Goal: Information Seeking & Learning: Learn about a topic

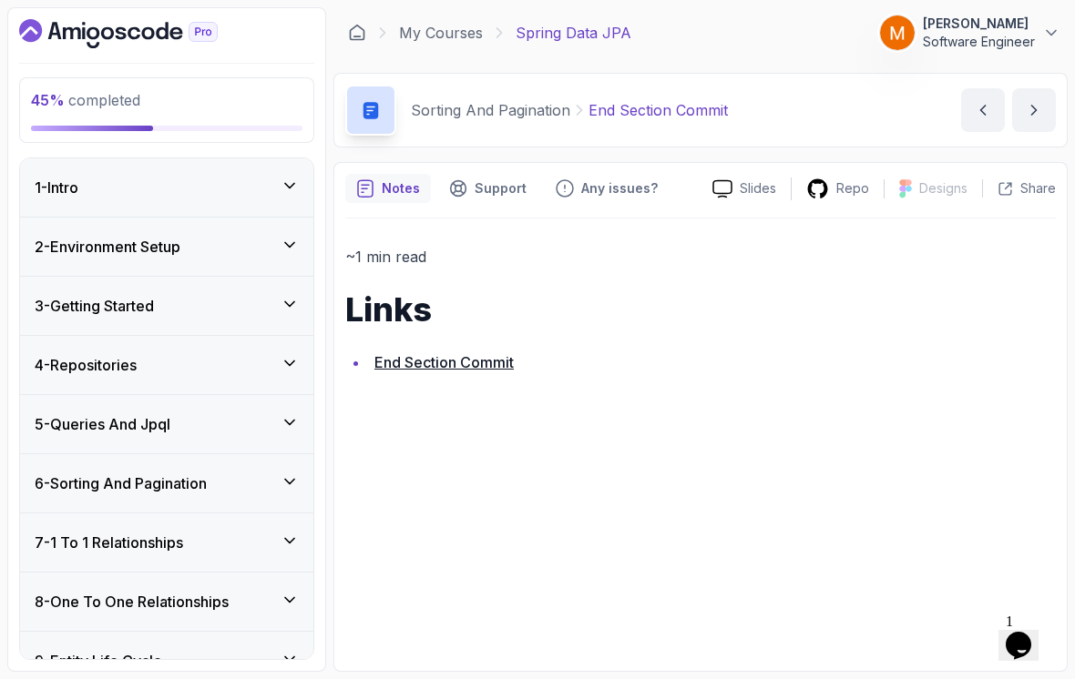
scroll to position [178, 0]
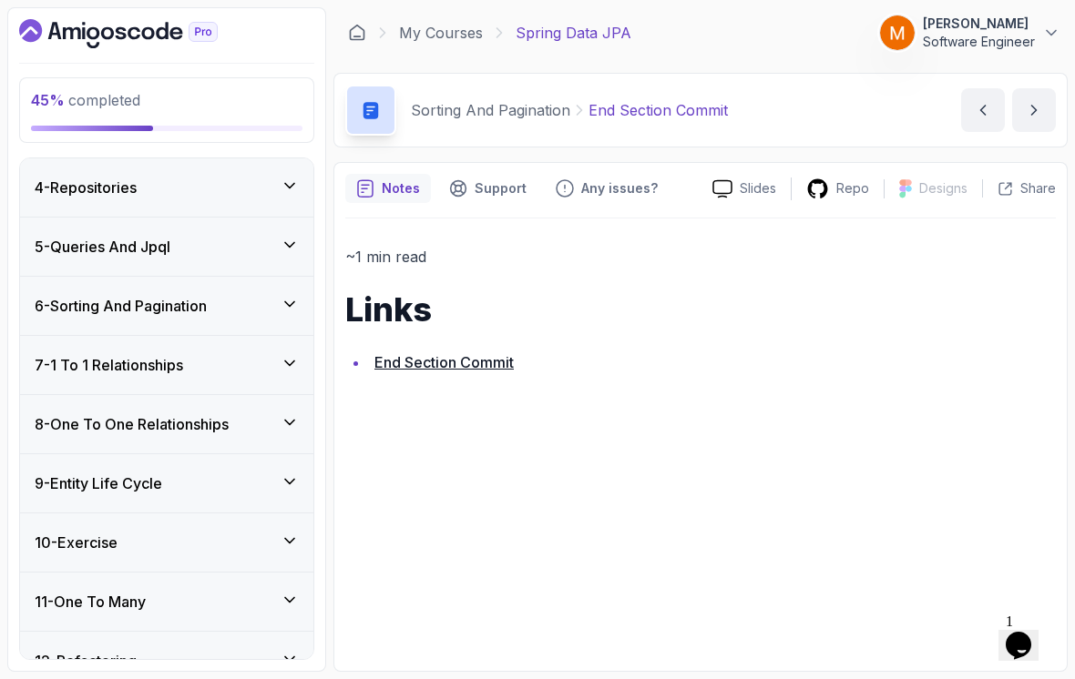
click at [86, 373] on div "7 - 1 To 1 Relationships" at bounding box center [166, 365] width 293 height 58
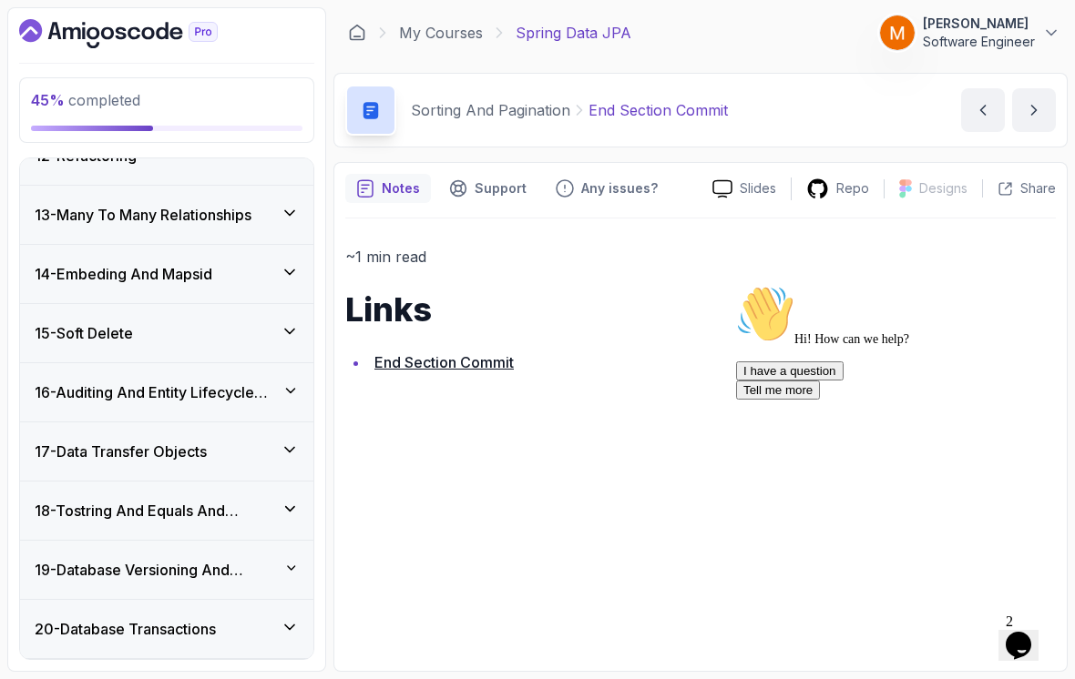
click at [736, 285] on icon "Chat attention grabber" at bounding box center [736, 285] width 0 height 0
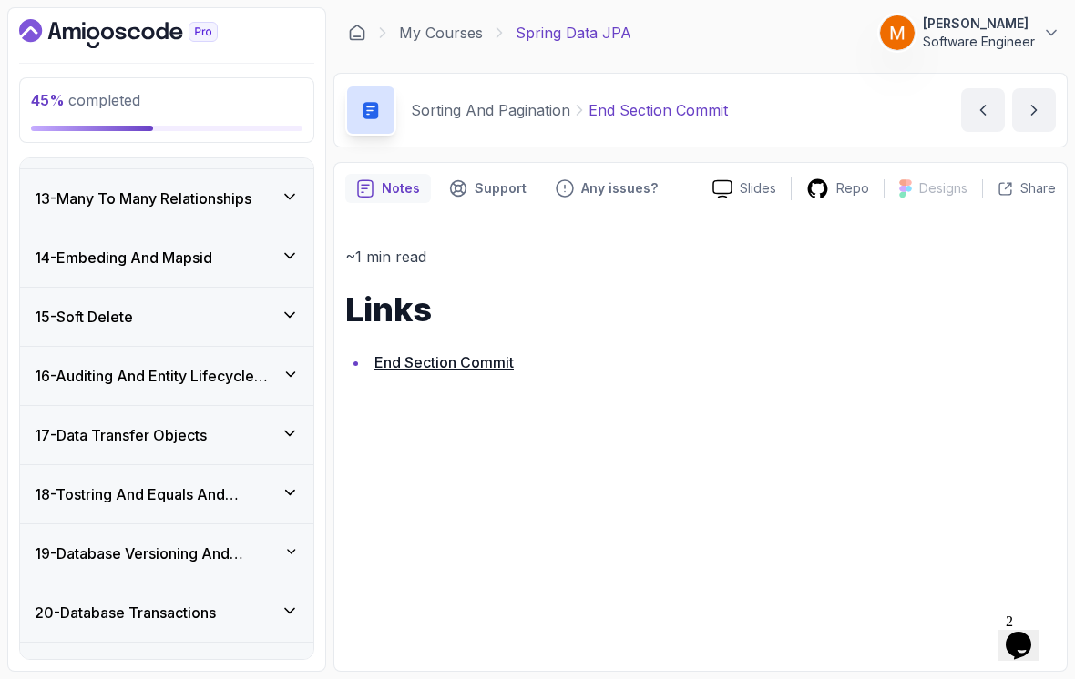
scroll to position [1619, 0]
click at [1027, 632] on icon "Chat widget" at bounding box center [1019, 645] width 26 height 27
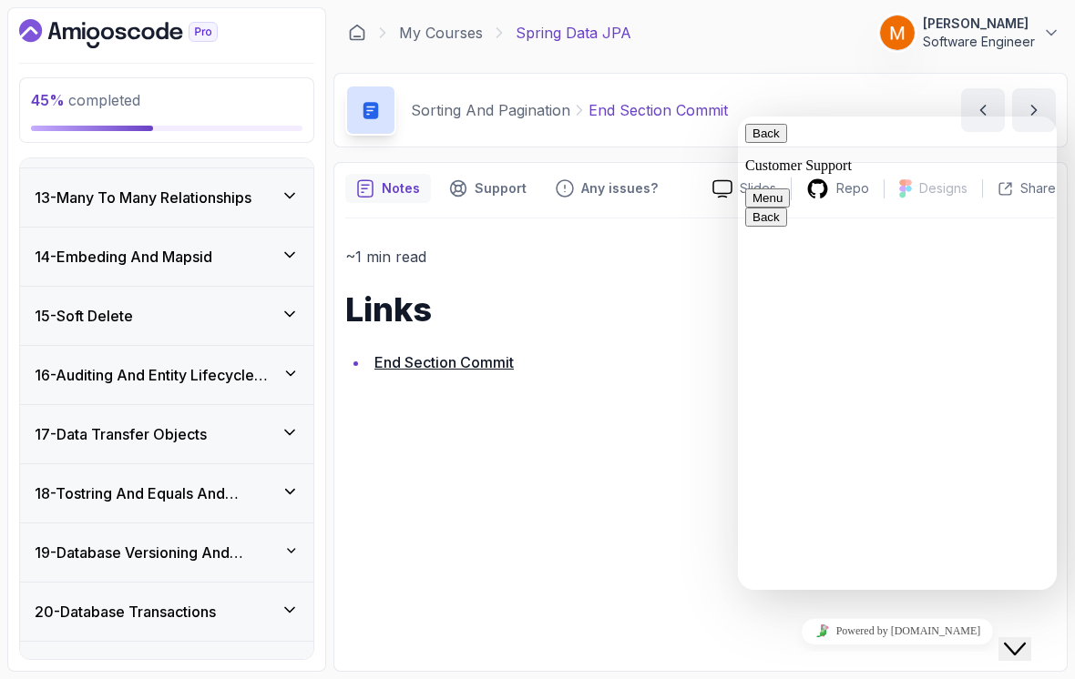
click at [1026, 639] on icon "Close Chat This icon closes the chat window." at bounding box center [1015, 650] width 22 height 22
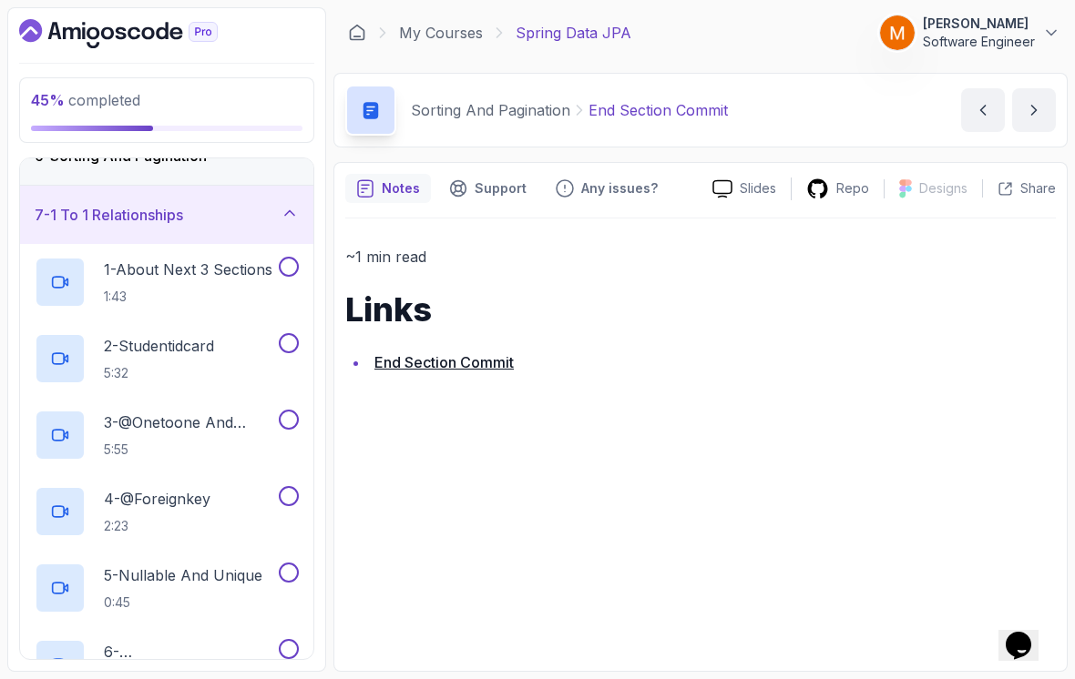
scroll to position [324, 0]
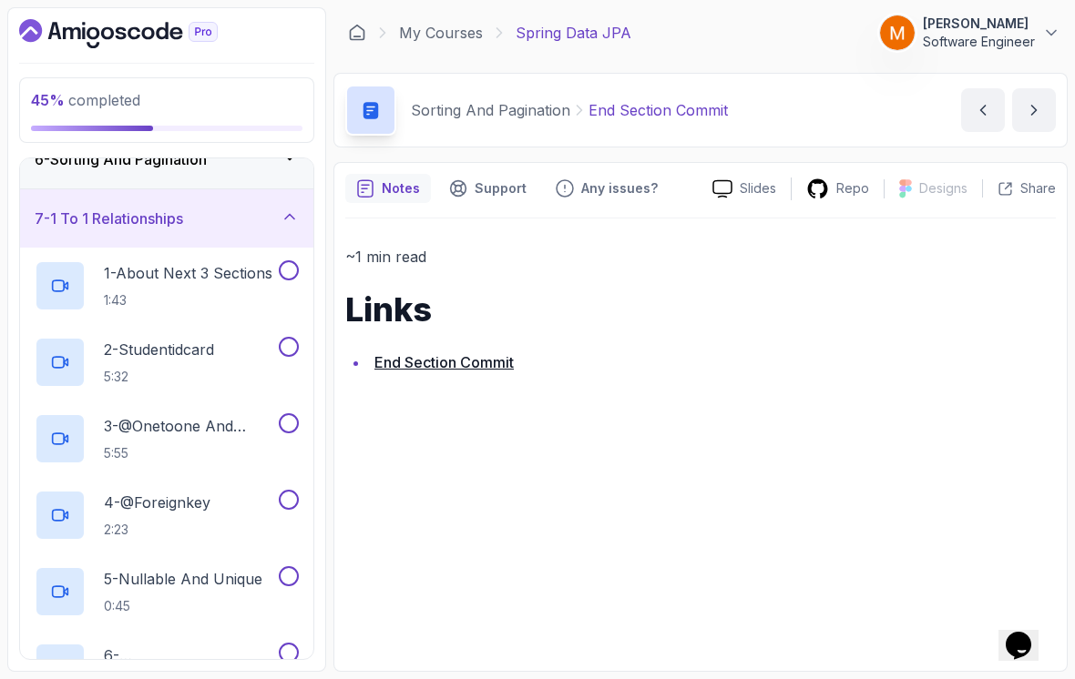
click at [123, 273] on h2 "1 - About Next 3 Sections 1:43" at bounding box center [188, 285] width 169 height 47
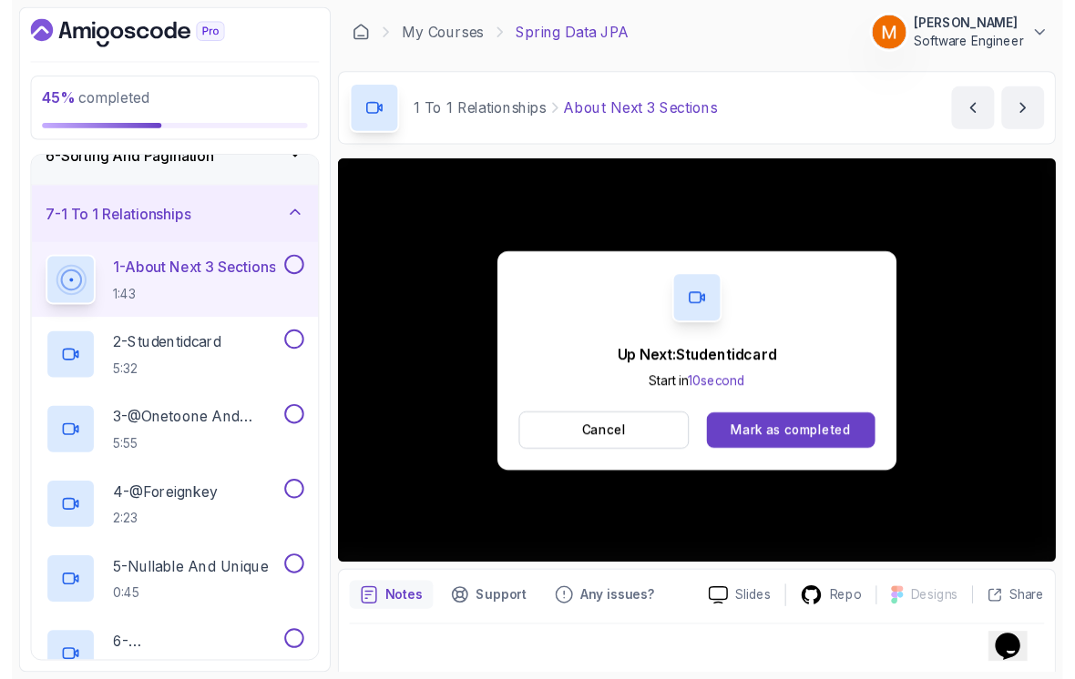
scroll to position [13, 0]
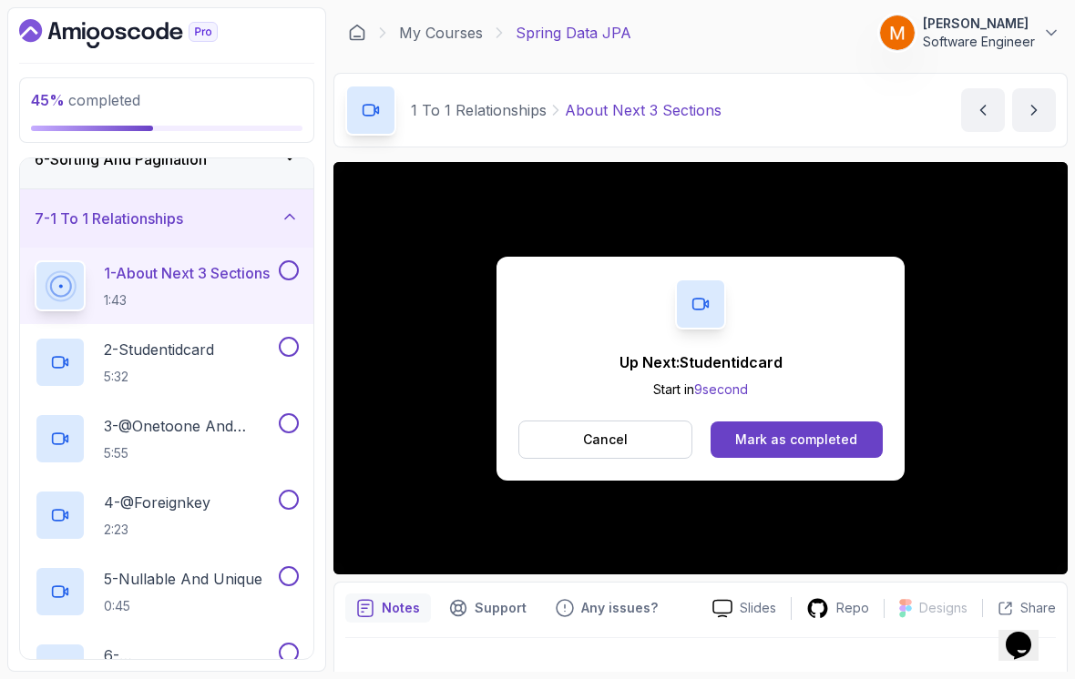
click at [283, 261] on button at bounding box center [289, 271] width 20 height 20
click at [751, 437] on button "Mark as completed" at bounding box center [796, 440] width 172 height 36
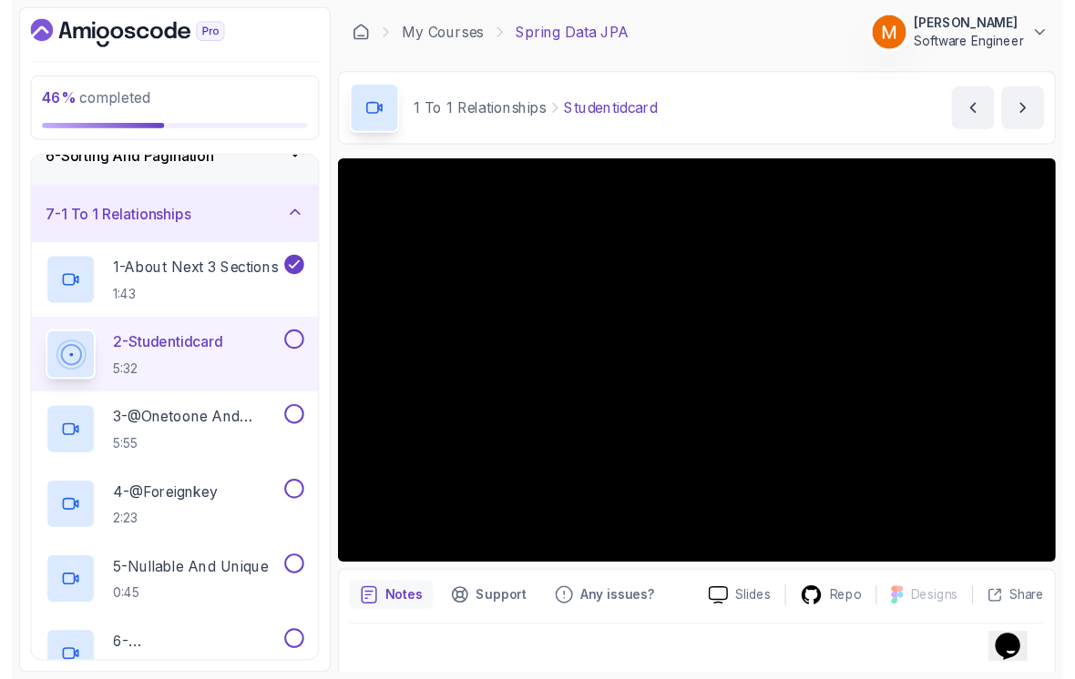
scroll to position [13, 0]
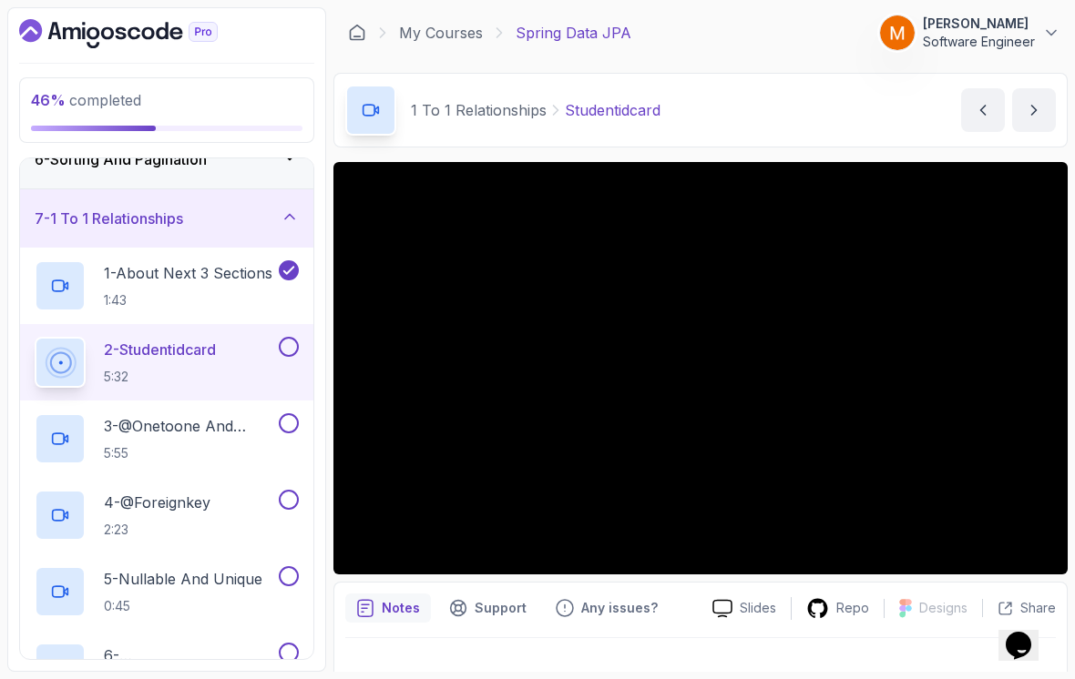
click at [285, 337] on button at bounding box center [289, 347] width 20 height 20
click at [179, 444] on p "5:55" at bounding box center [189, 453] width 171 height 18
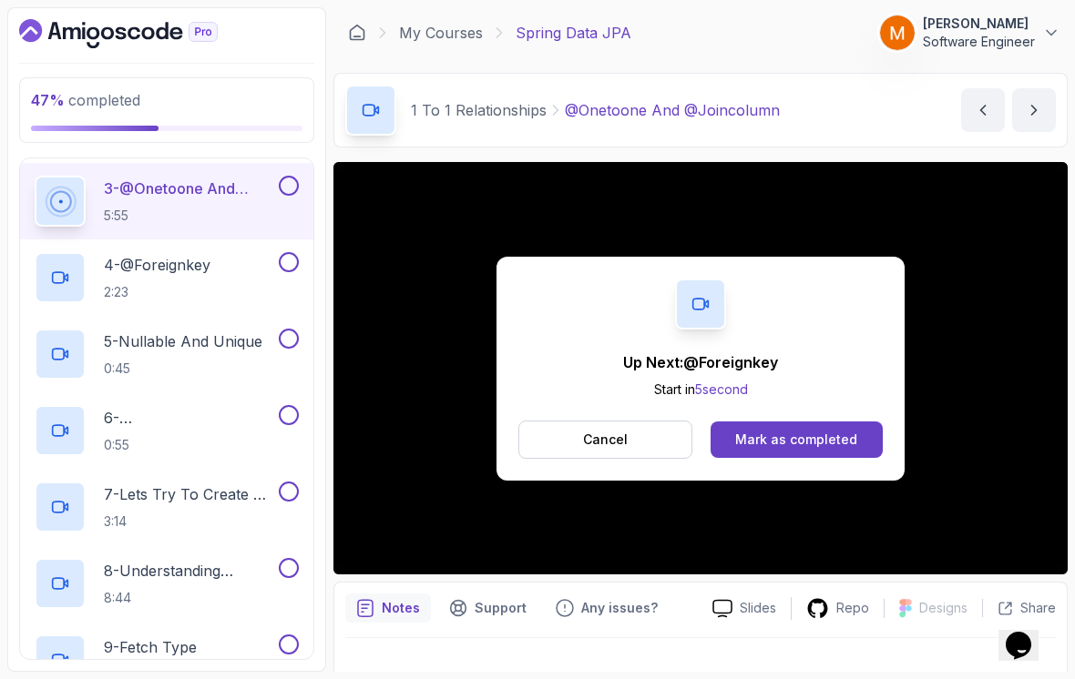
scroll to position [469, 0]
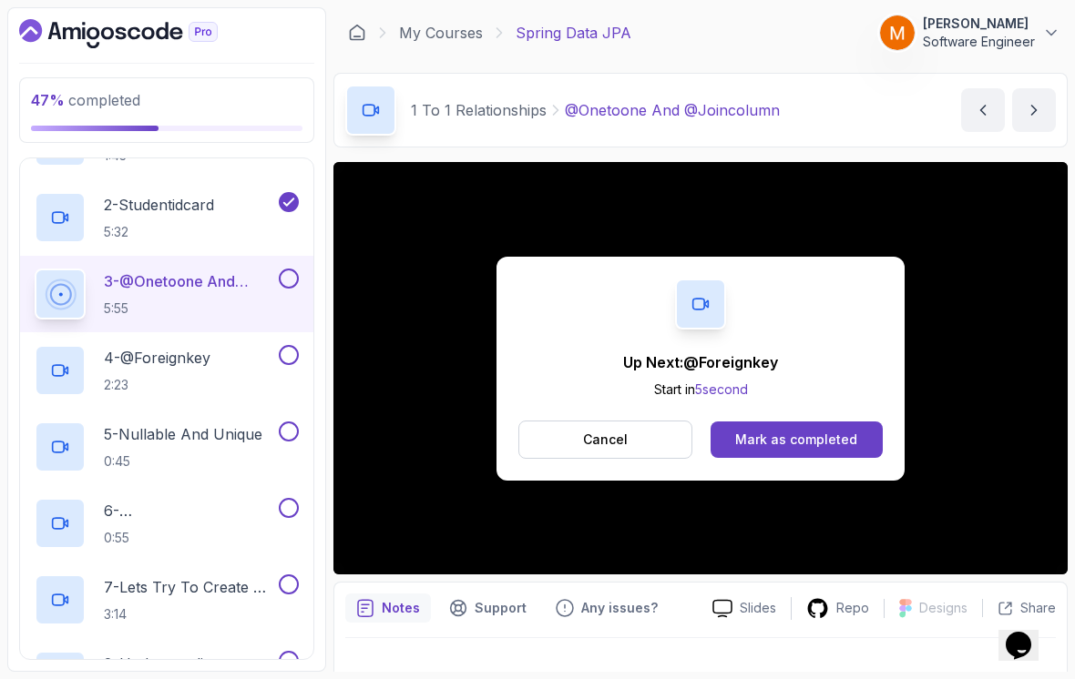
click at [289, 271] on button at bounding box center [289, 279] width 20 height 20
click at [161, 363] on h2 "4 - @Foreignkey 2:23" at bounding box center [157, 370] width 107 height 47
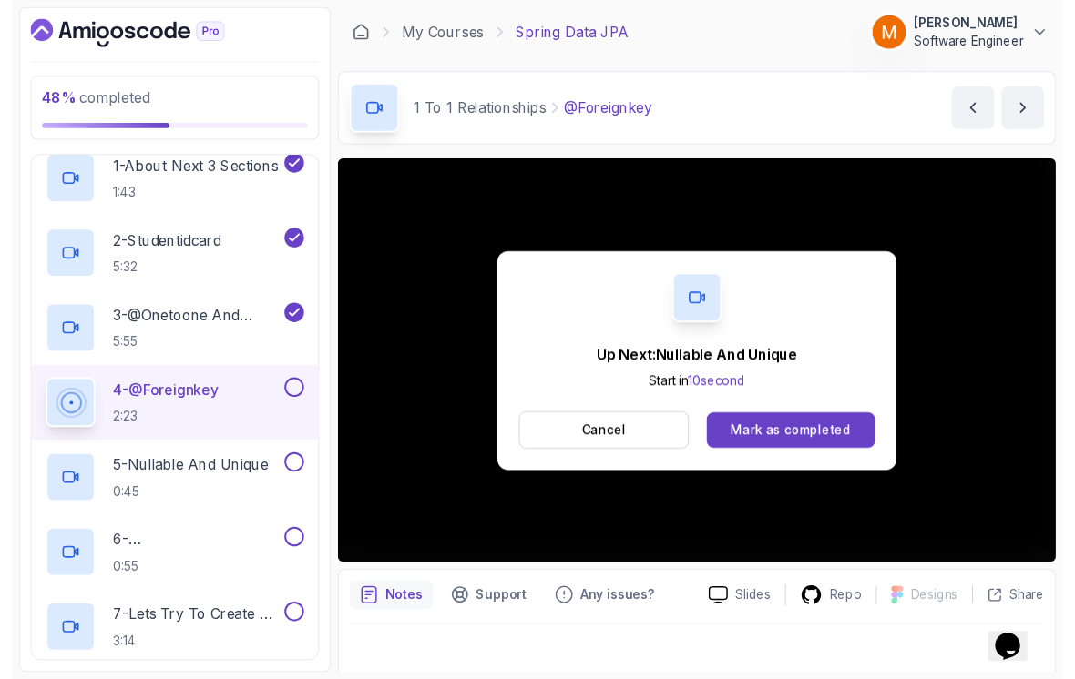
scroll to position [13, 0]
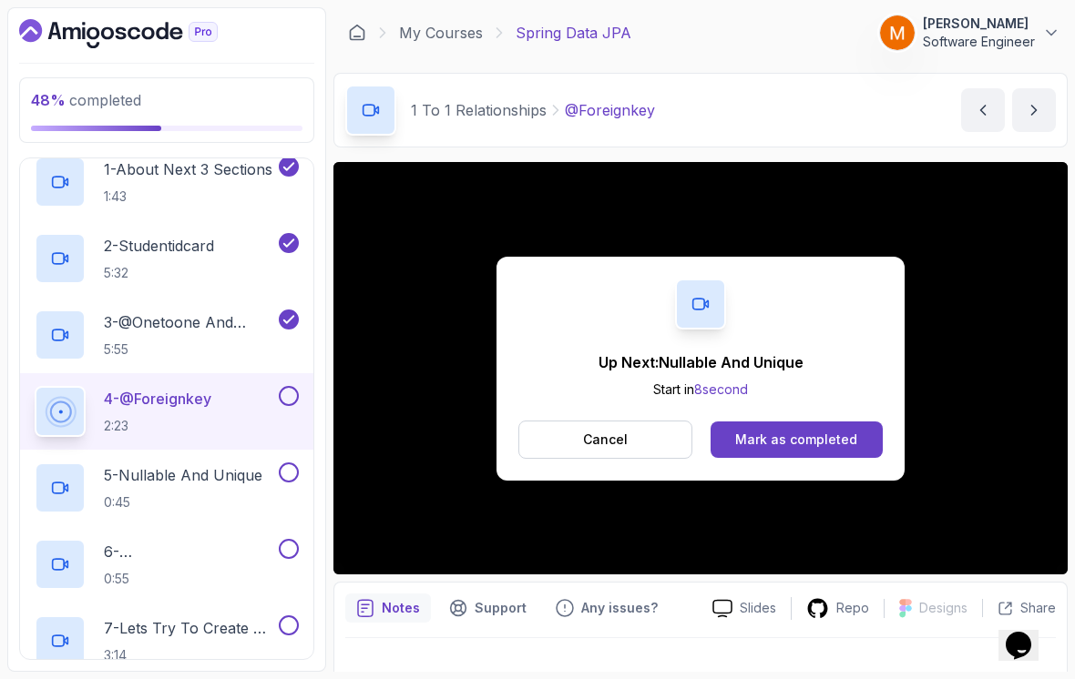
click at [286, 386] on button at bounding box center [289, 396] width 20 height 20
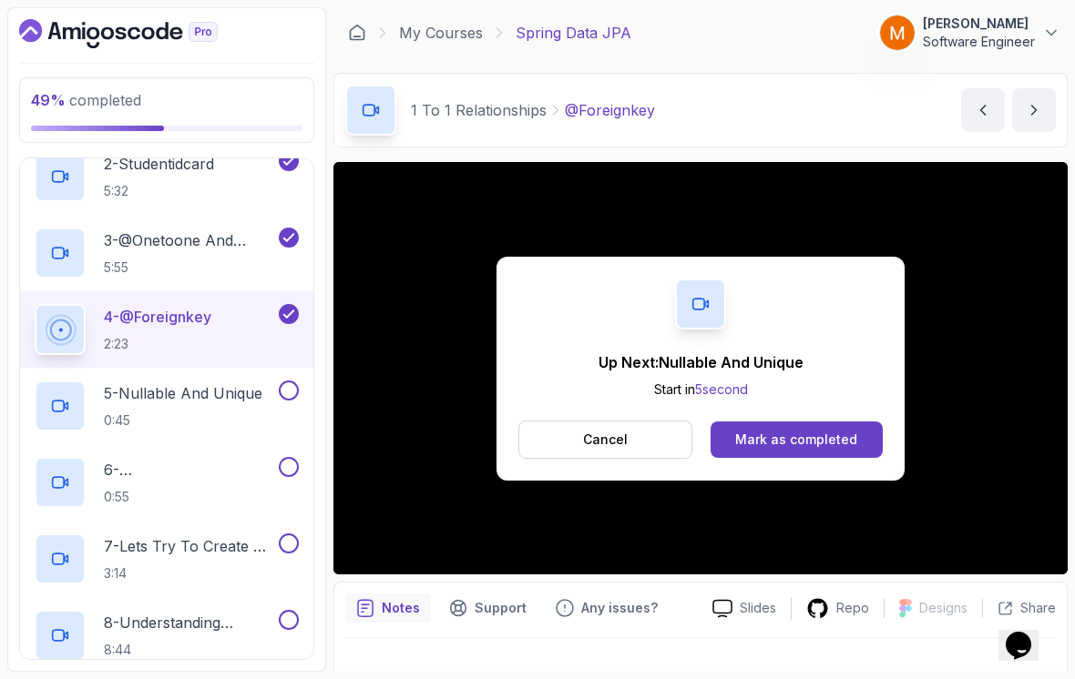
scroll to position [513, 0]
click at [136, 394] on h2 "5 - Nullable And Unique 0:45" at bounding box center [183, 403] width 158 height 47
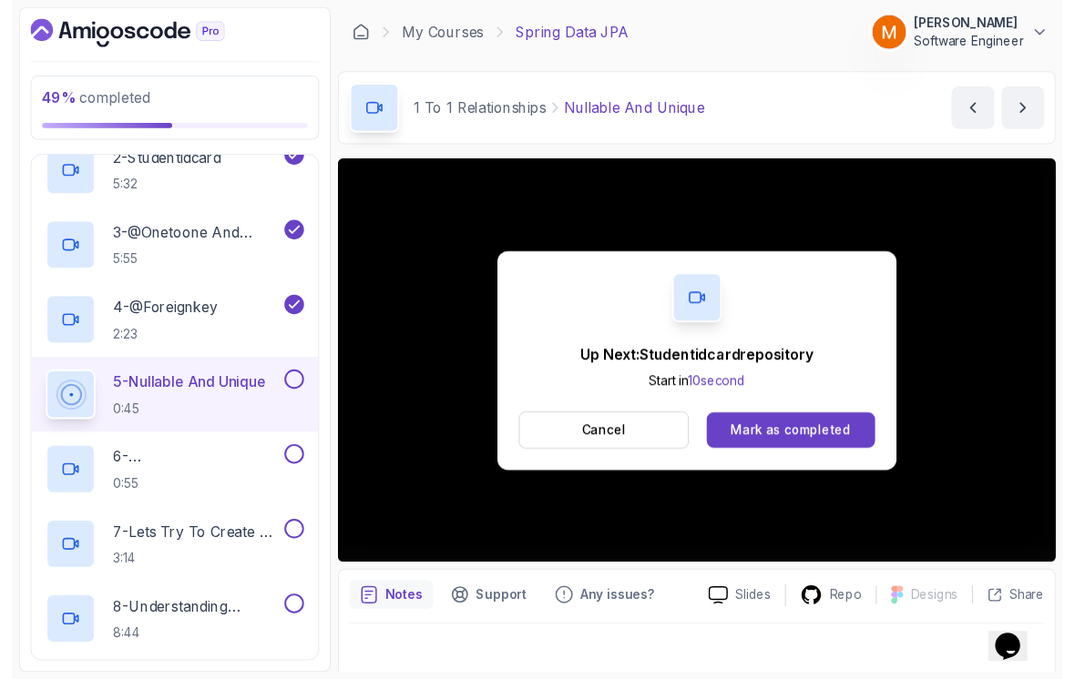
scroll to position [13, 0]
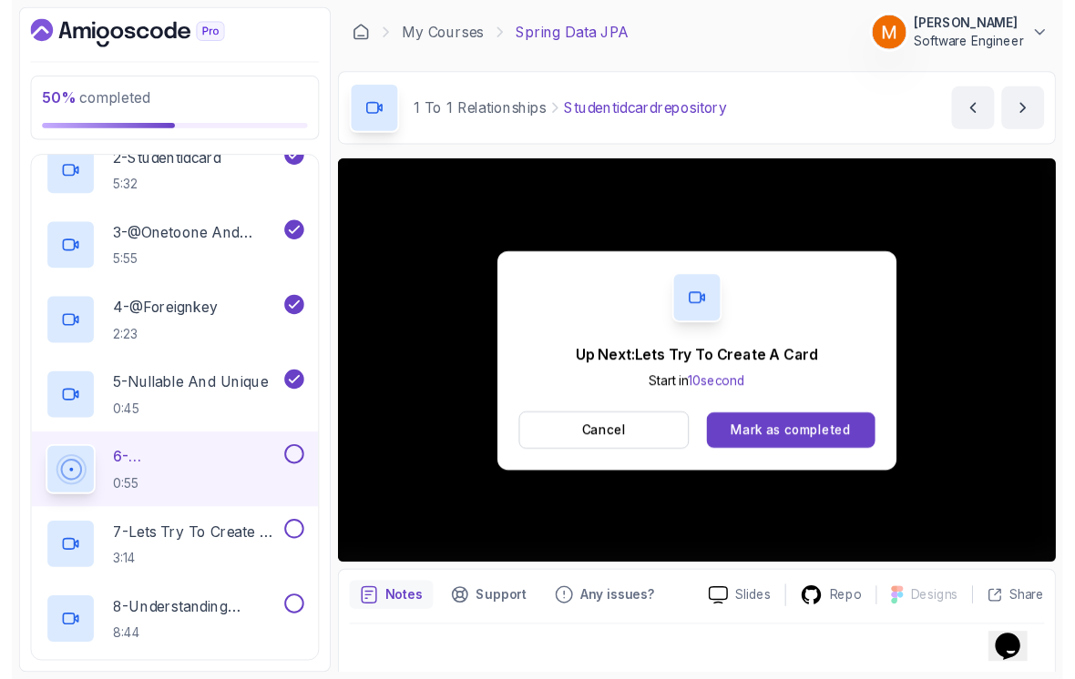
scroll to position [13, 0]
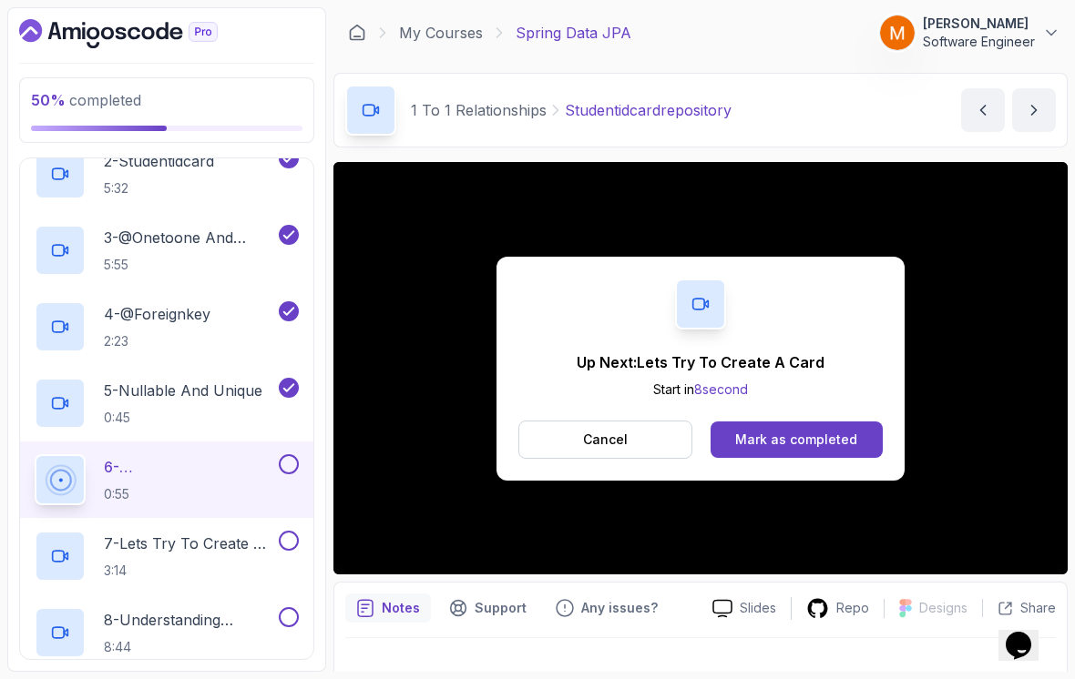
click at [297, 455] on button at bounding box center [289, 465] width 20 height 20
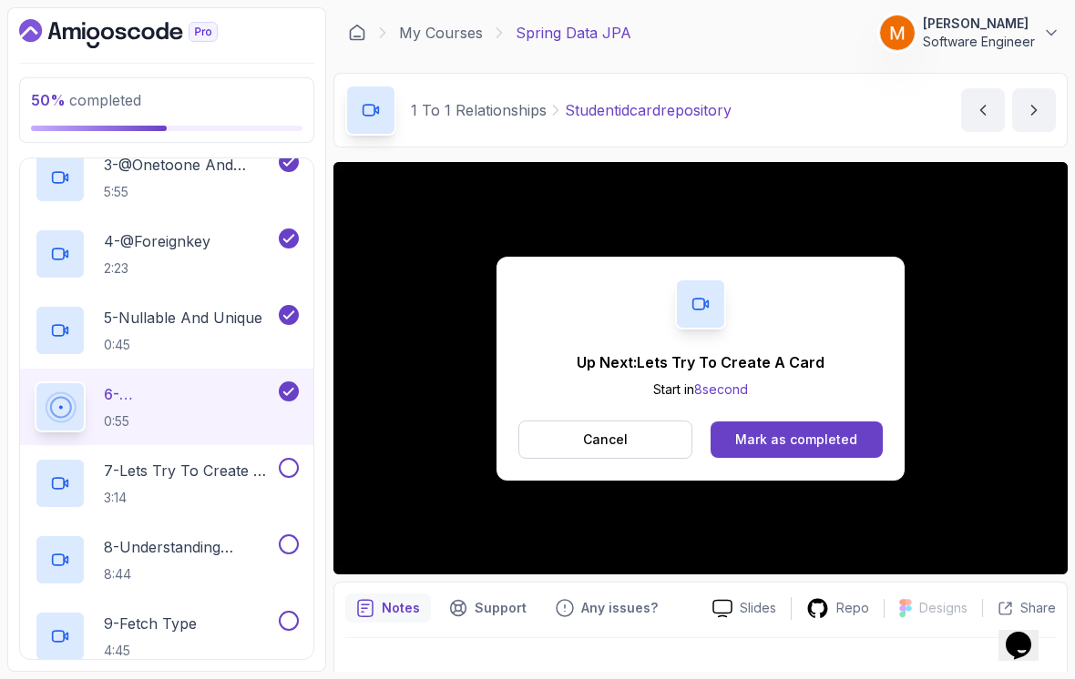
scroll to position [632, 0]
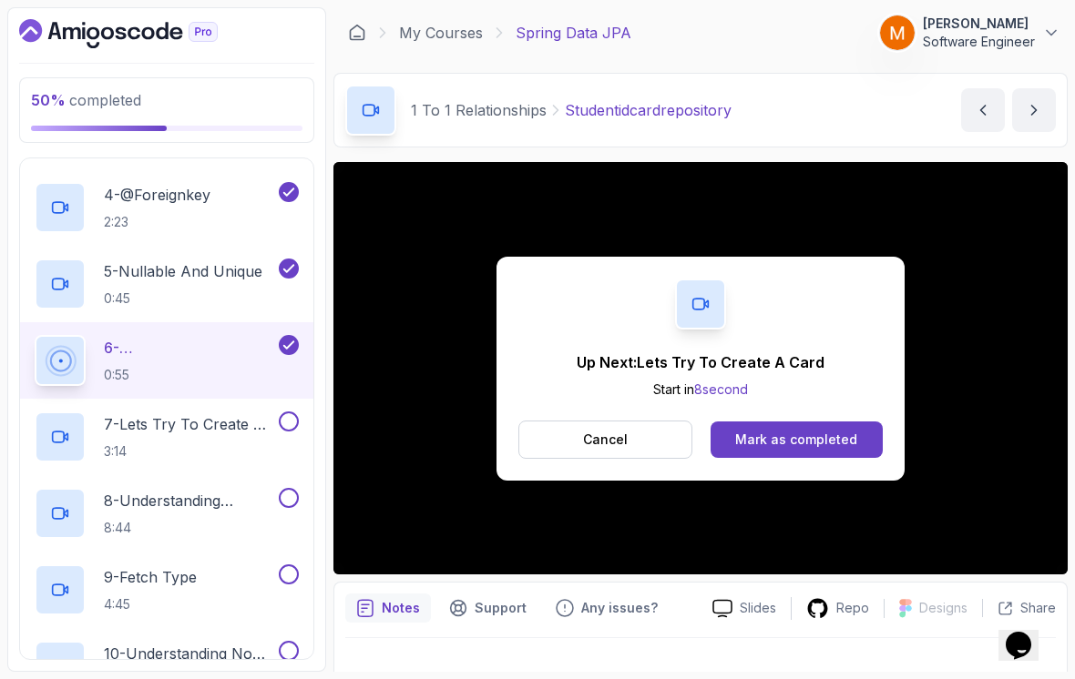
click at [153, 424] on h2 "7 - Lets Try To Create A Card 3:14" at bounding box center [189, 437] width 171 height 47
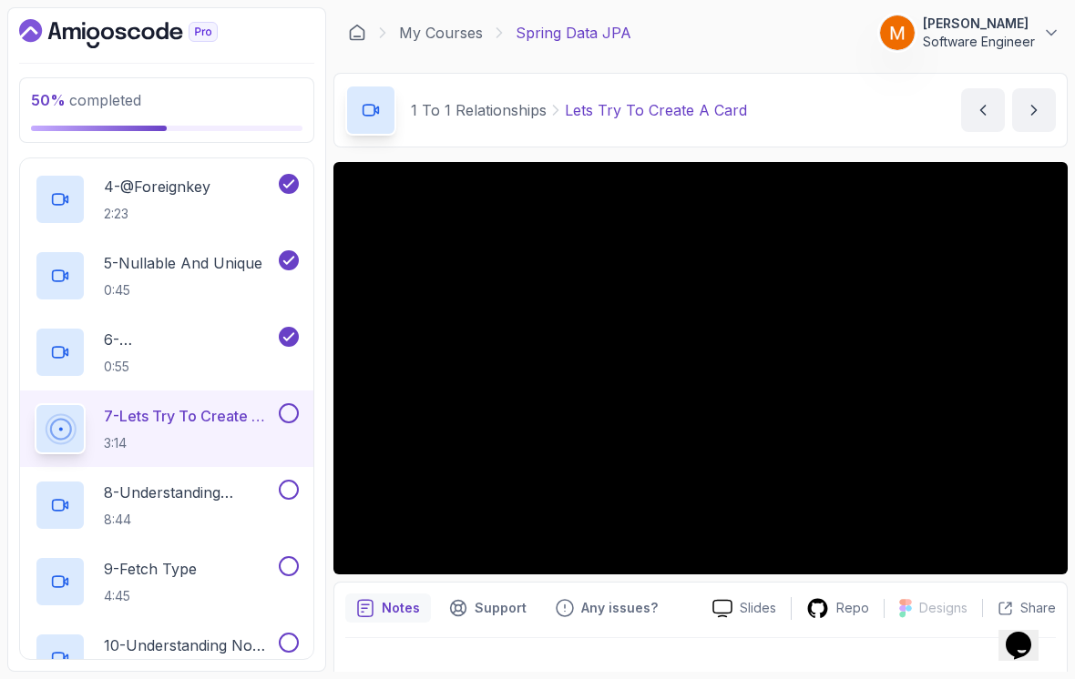
scroll to position [639, 0]
click at [921, 567] on div "Slides Repo Designs Design not available Share Notes Support Any issues? Slides…" at bounding box center [700, 431] width 734 height 539
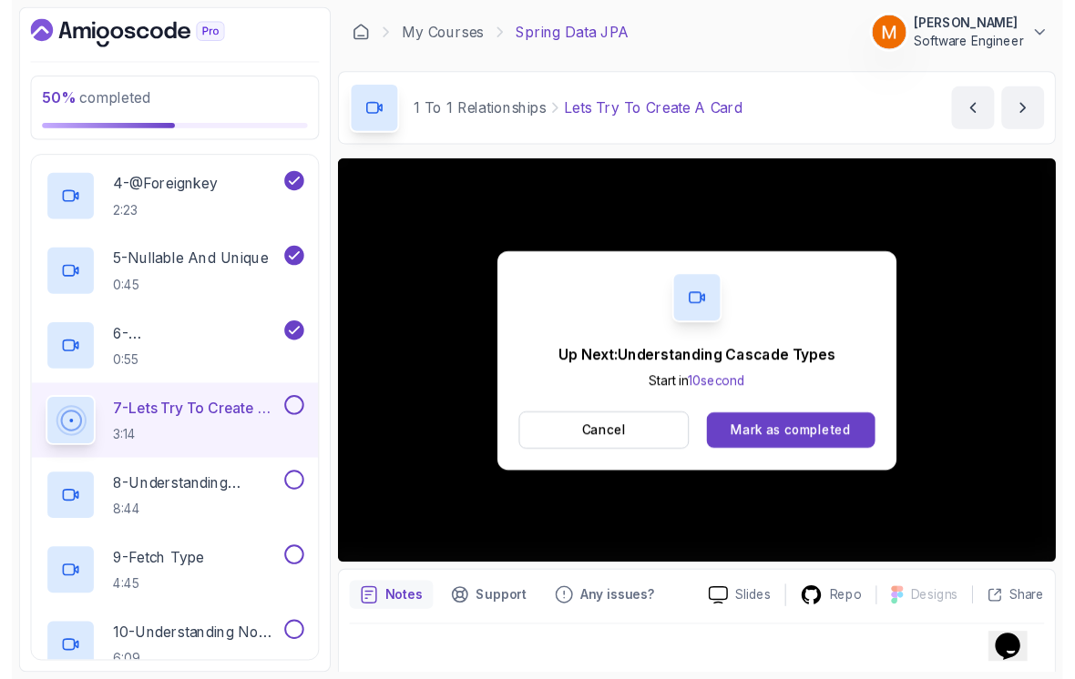
scroll to position [13, 0]
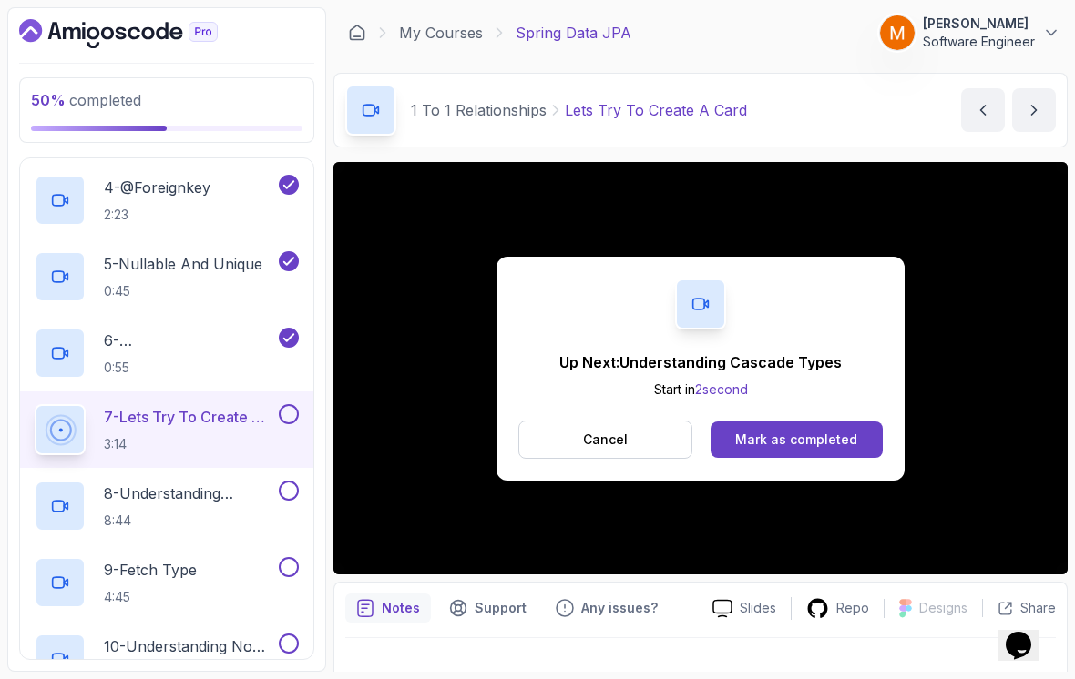
click at [281, 408] on button at bounding box center [289, 414] width 20 height 20
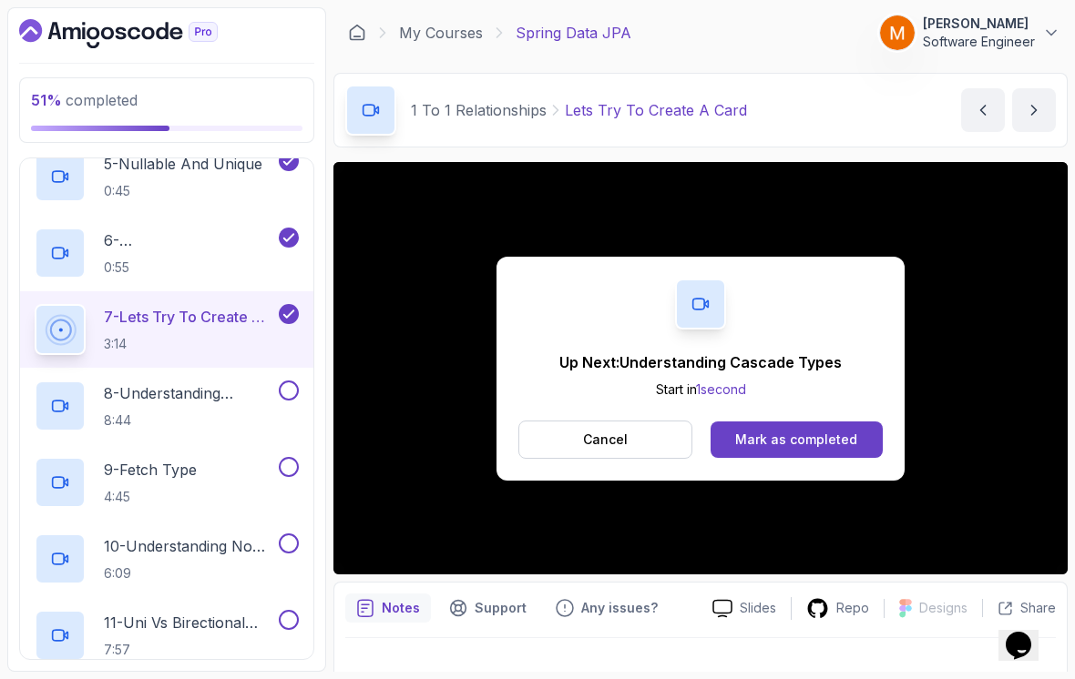
scroll to position [741, 0]
click at [138, 394] on h2 "8 - Understanding Cascade Types 8:44" at bounding box center [189, 404] width 171 height 47
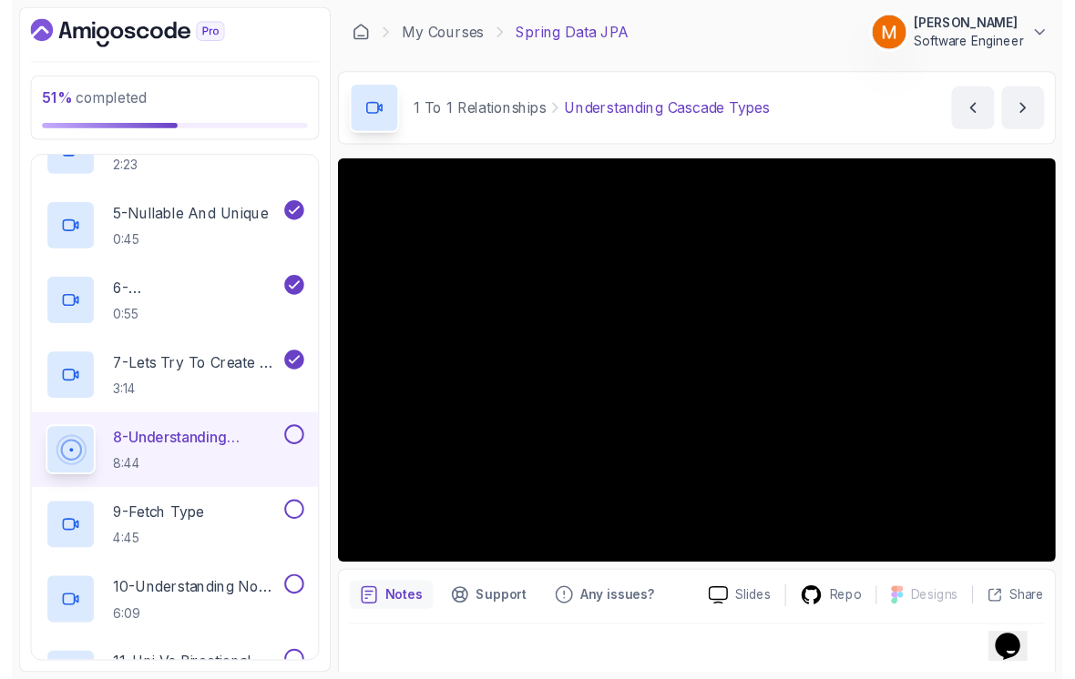
scroll to position [13, 0]
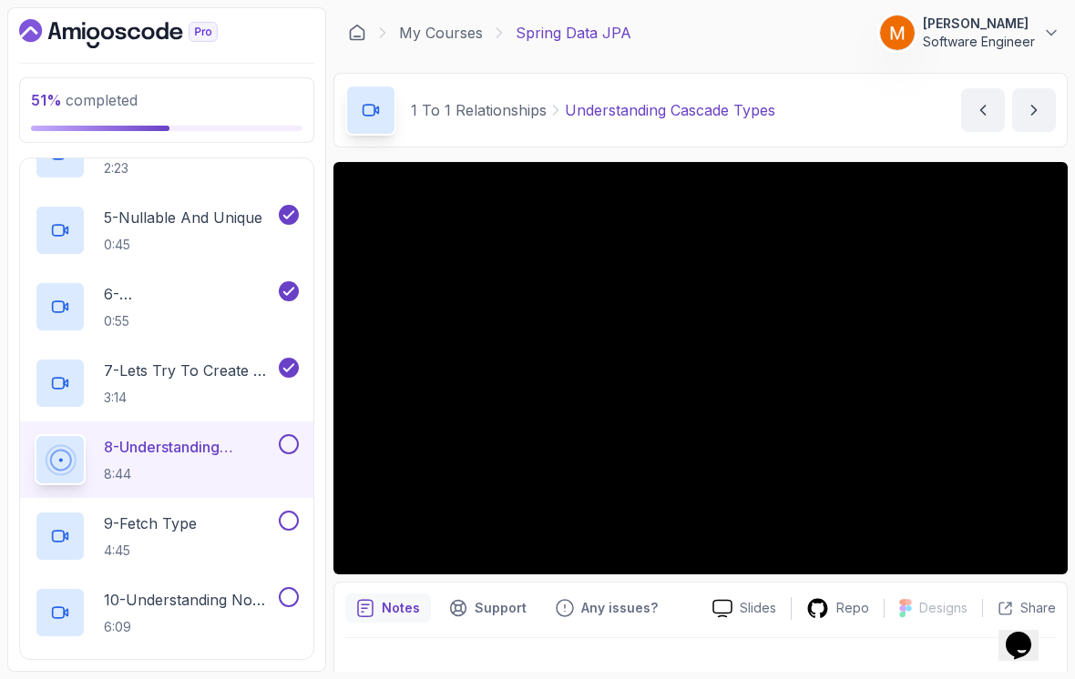
click at [288, 434] on button at bounding box center [289, 444] width 20 height 20
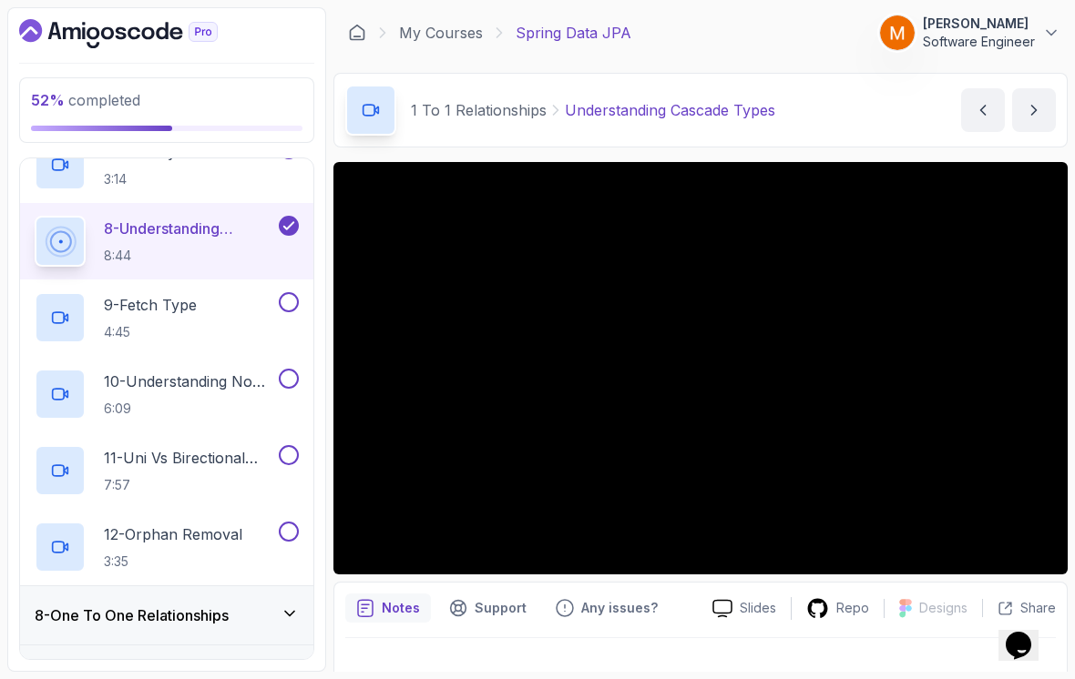
scroll to position [895, 0]
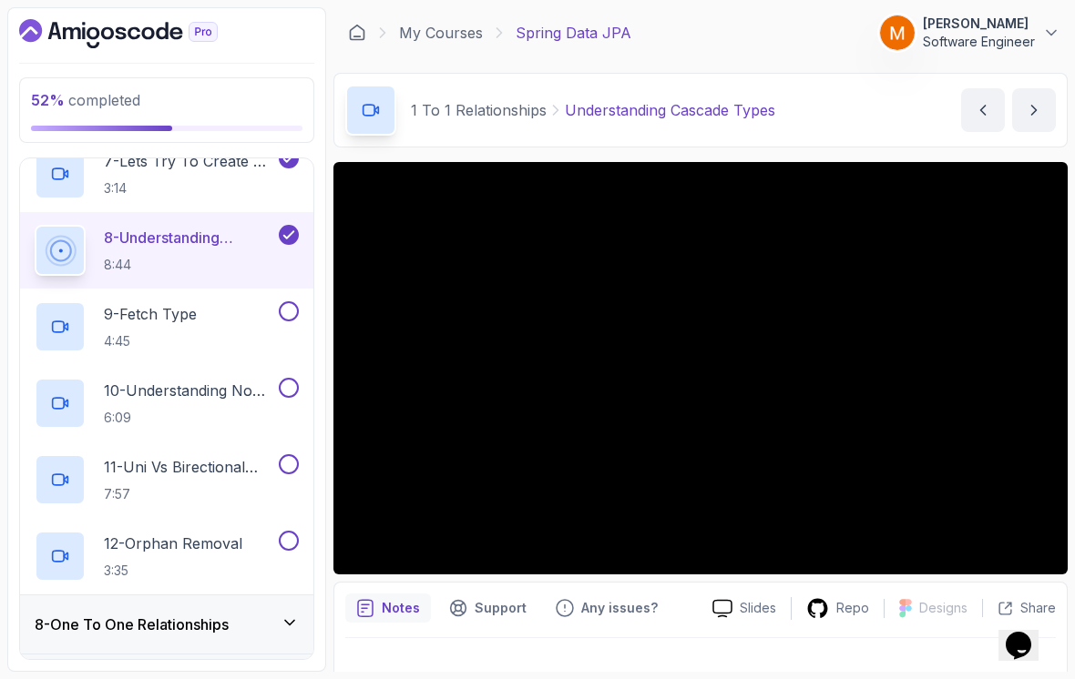
click at [145, 315] on h2 "9 - Fetch Type 4:45" at bounding box center [150, 326] width 93 height 47
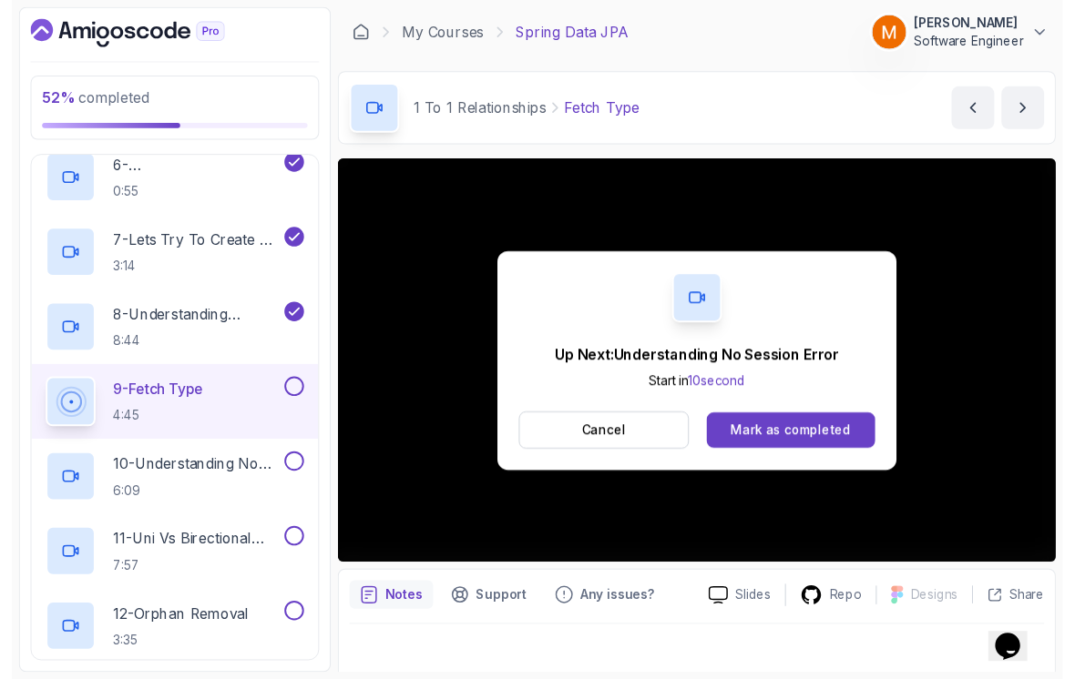
scroll to position [13, 0]
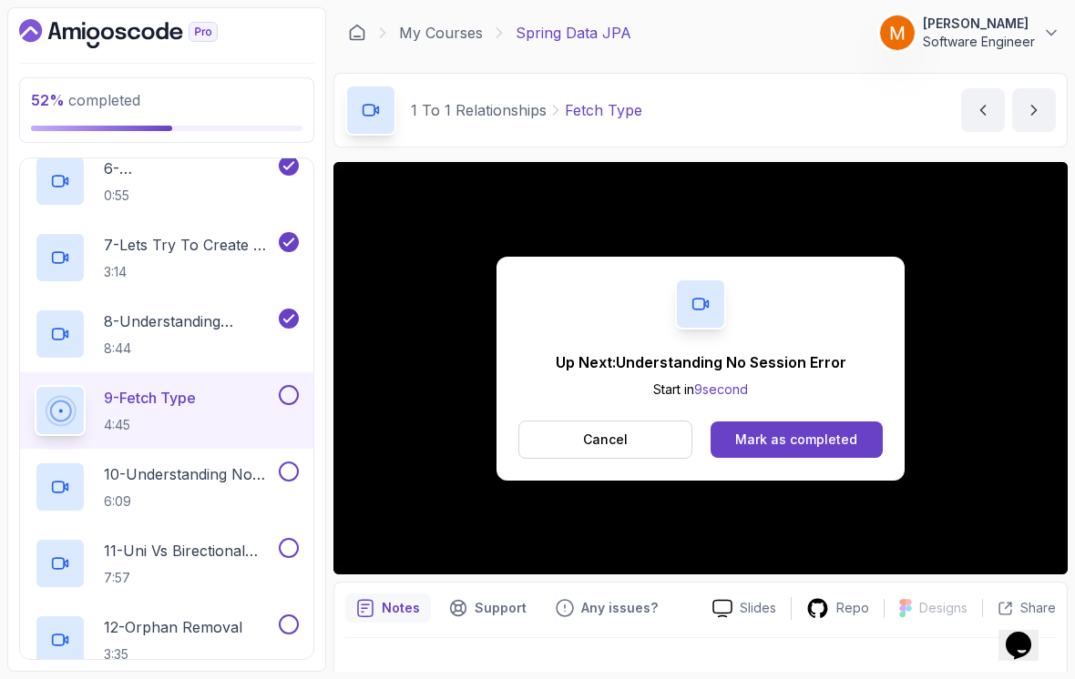
click at [292, 385] on button at bounding box center [289, 395] width 20 height 20
click at [169, 477] on h2 "10 - Understanding No Session Error 6:09" at bounding box center [189, 487] width 171 height 47
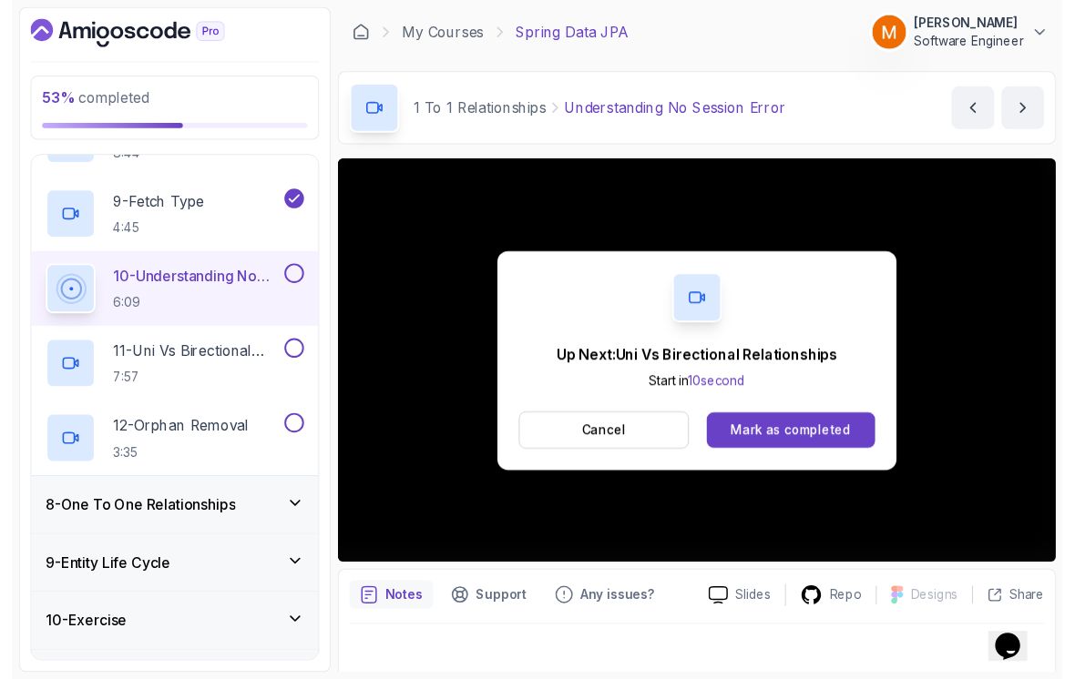
scroll to position [13, 0]
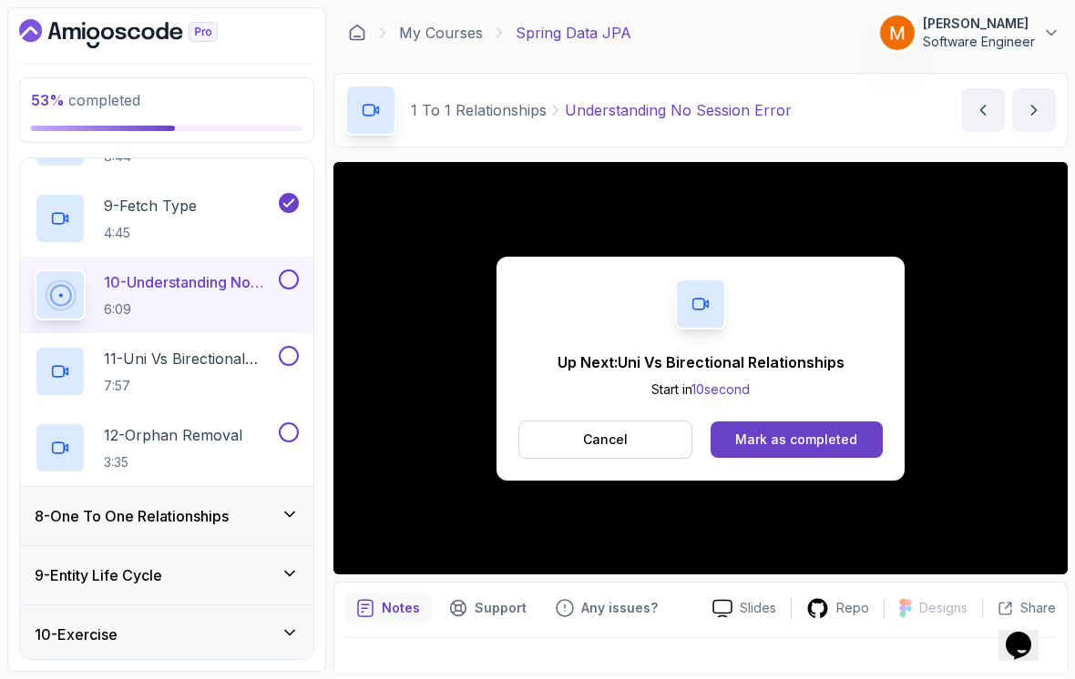
click at [291, 274] on button at bounding box center [289, 280] width 20 height 20
click at [148, 349] on p "11 - Uni Vs Birectional Relationships" at bounding box center [189, 359] width 171 height 22
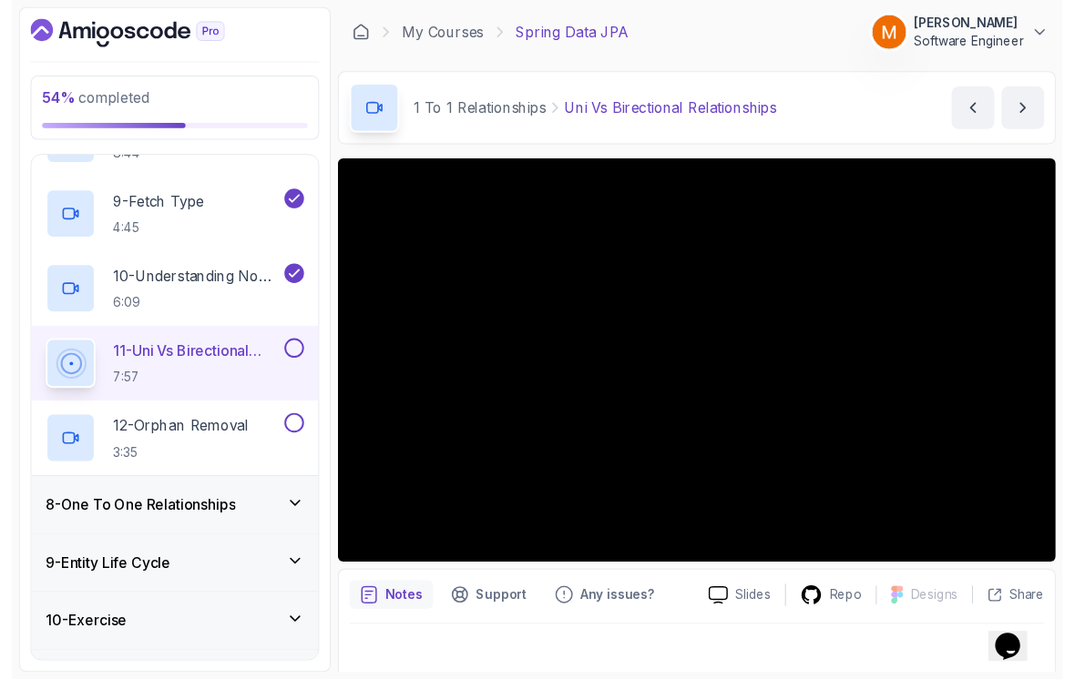
scroll to position [13, 0]
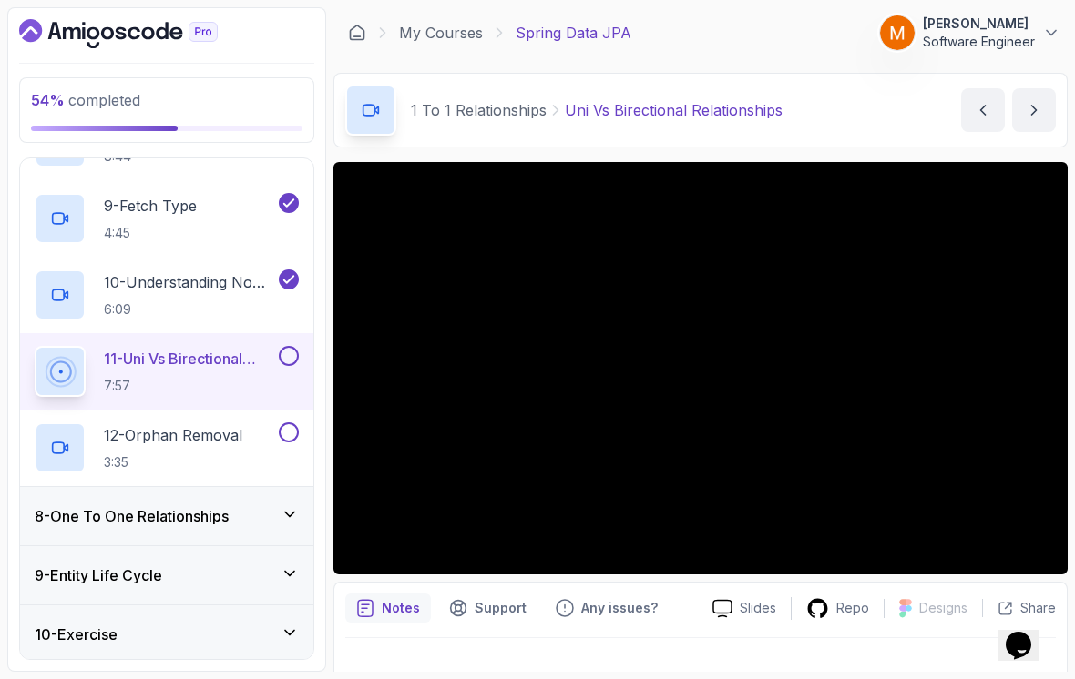
click at [288, 352] on button at bounding box center [289, 356] width 20 height 20
click at [248, 434] on div "12 - Orphan Removal 3:35" at bounding box center [155, 448] width 240 height 51
click at [199, 454] on p "3:35" at bounding box center [173, 463] width 138 height 18
click at [188, 434] on h2 "12 - Orphan Removal 3:35" at bounding box center [173, 447] width 138 height 47
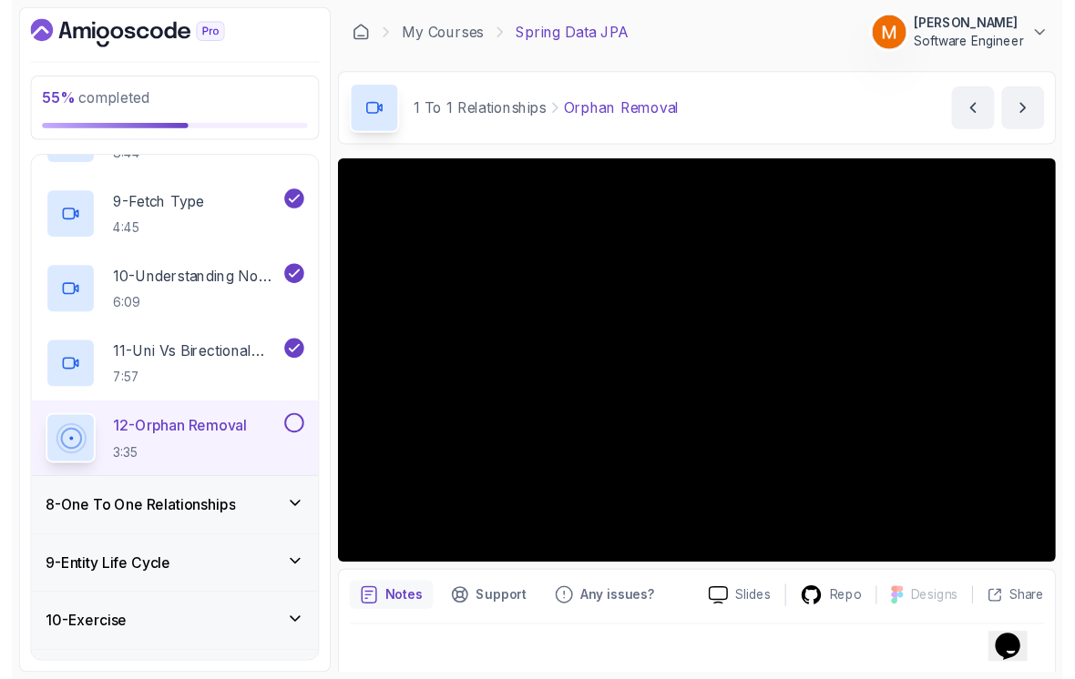
scroll to position [13, 0]
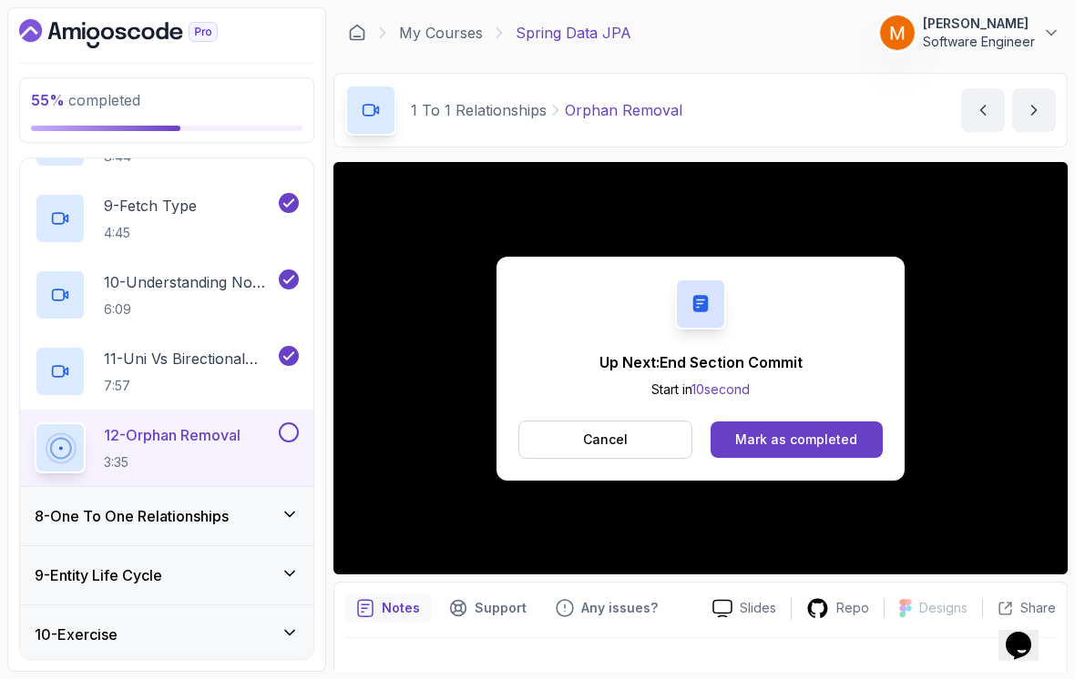
click at [287, 426] on button at bounding box center [289, 433] width 20 height 20
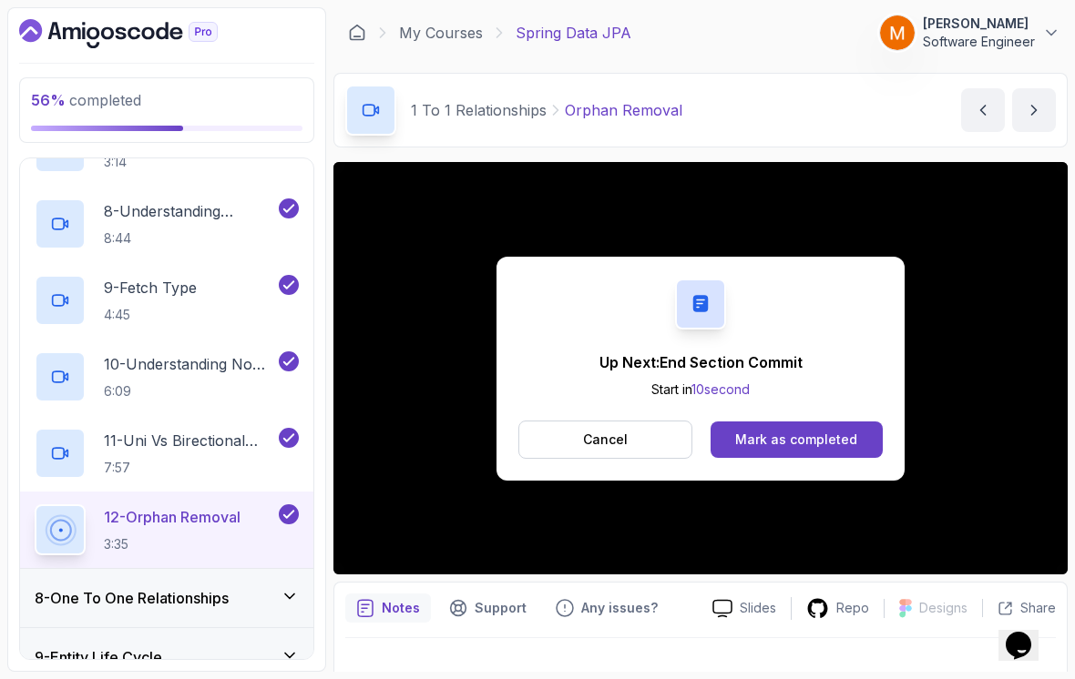
click at [575, 421] on button "Cancel" at bounding box center [605, 440] width 174 height 38
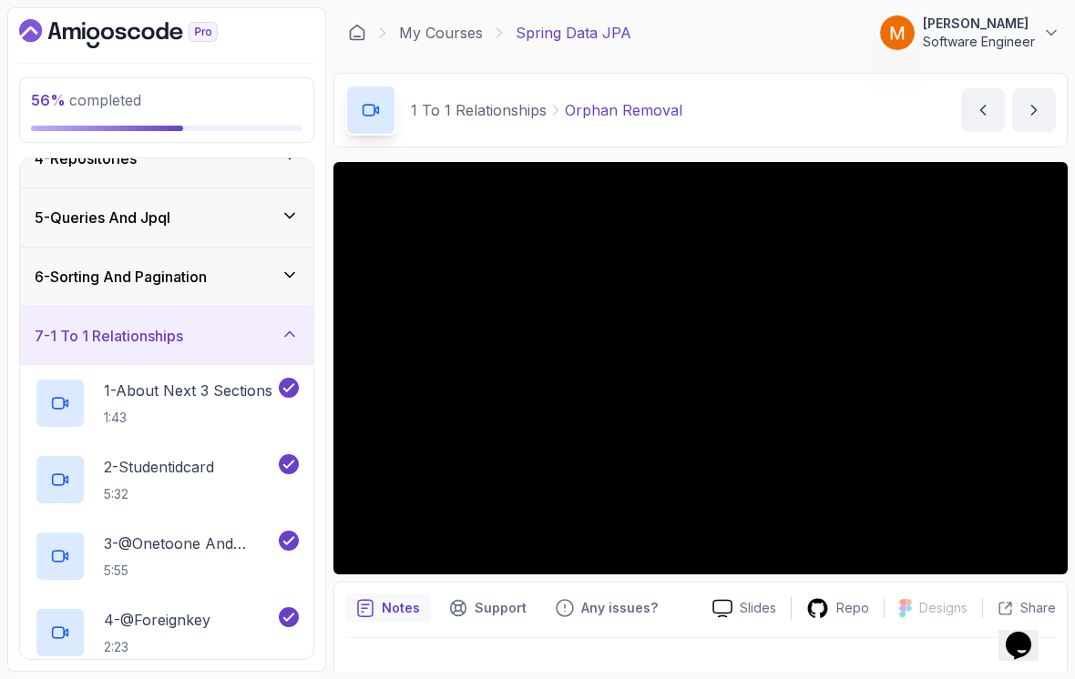
scroll to position [193, 0]
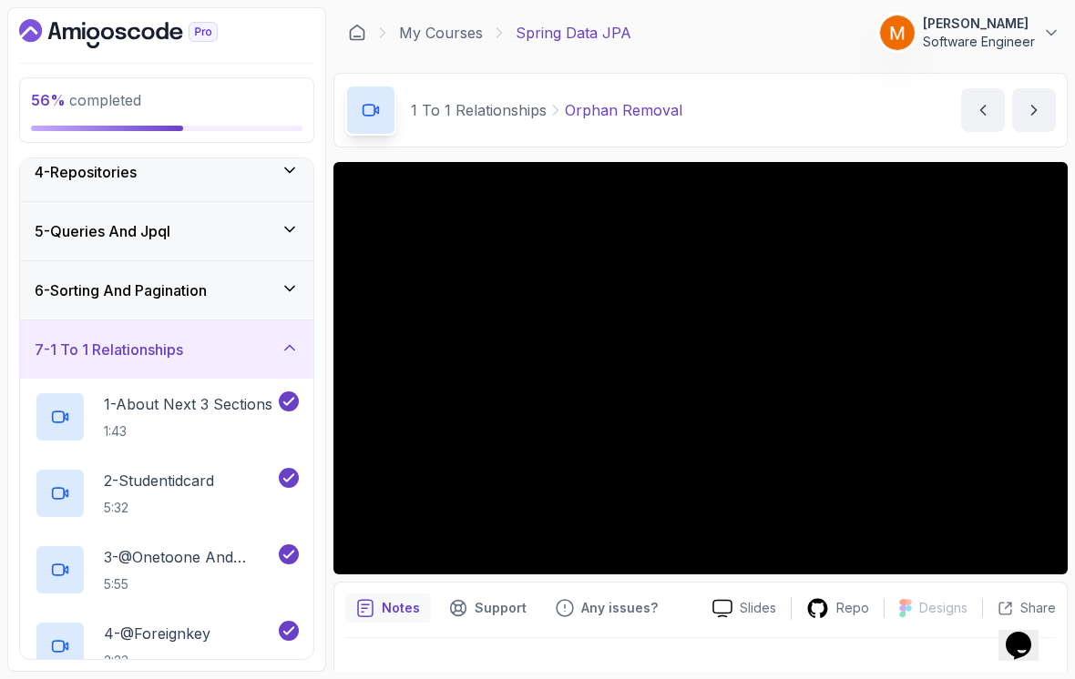
click at [112, 343] on h3 "7 - 1 To 1 Relationships" at bounding box center [109, 350] width 148 height 22
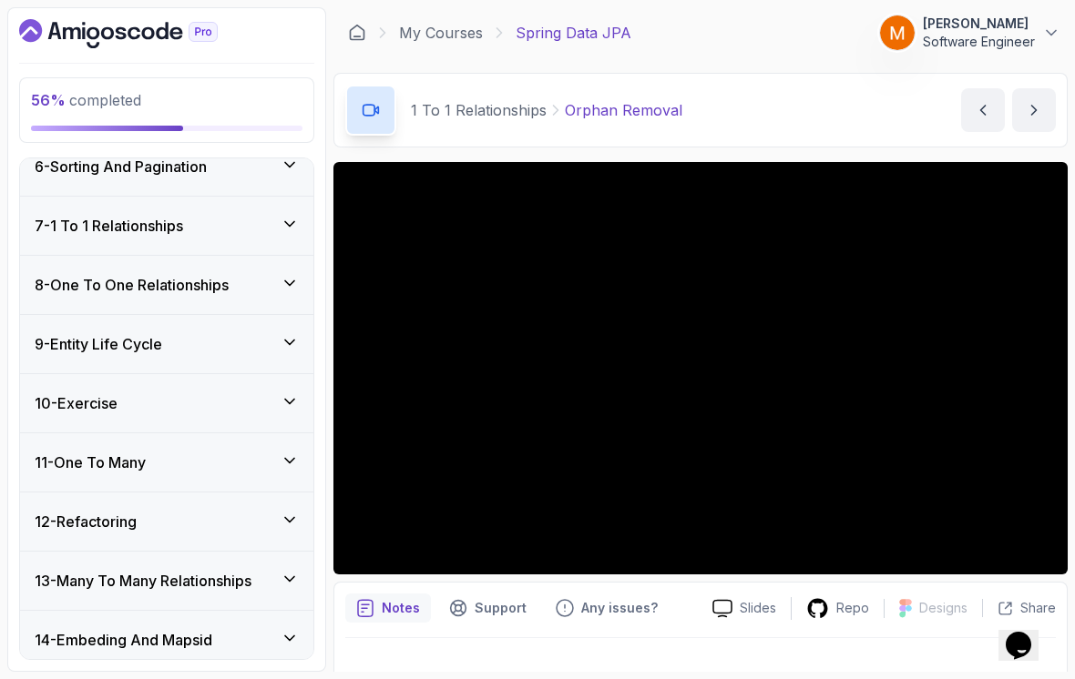
scroll to position [319, 0]
